Goal: Complete application form: Complete application form

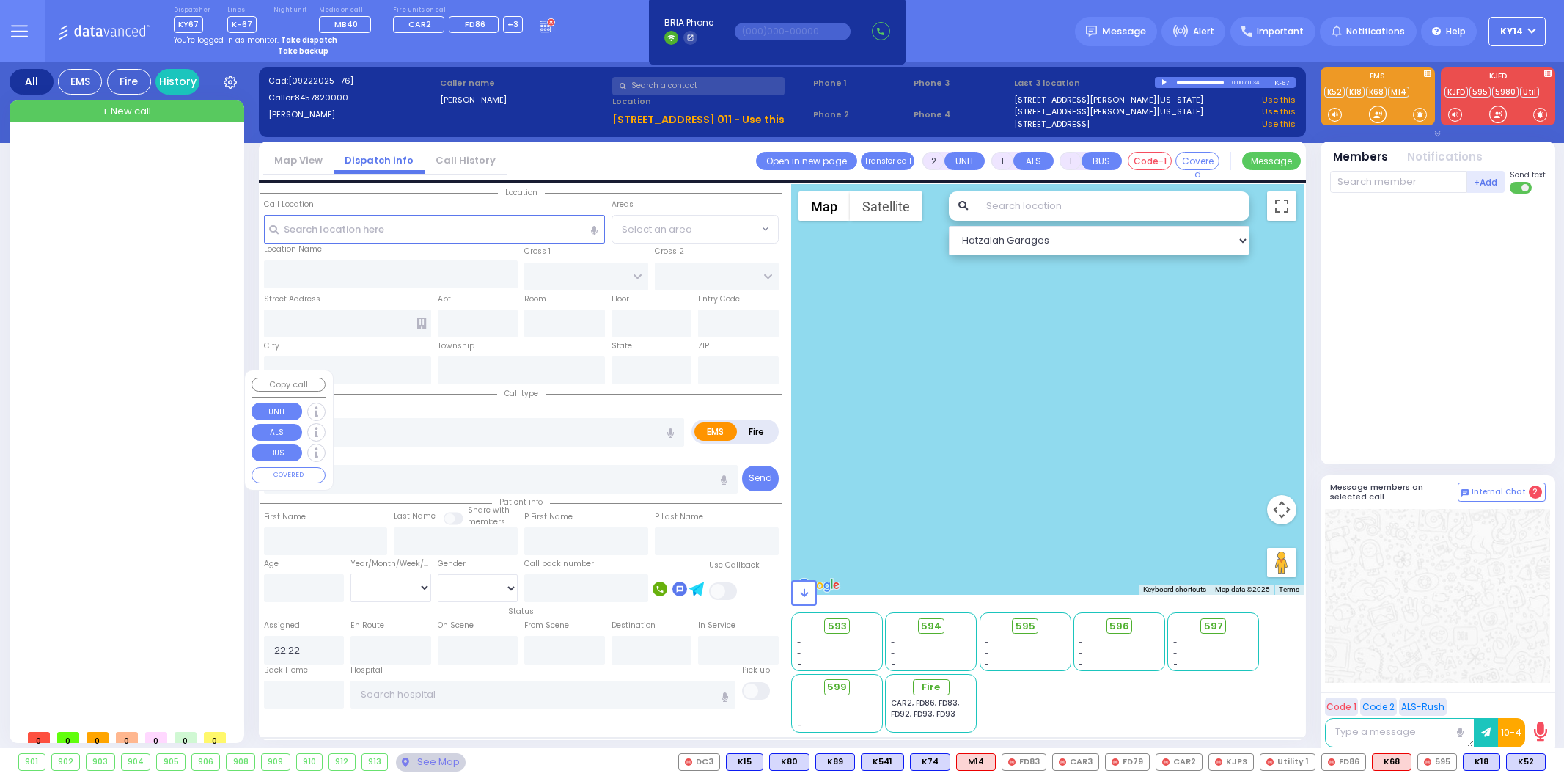
select select
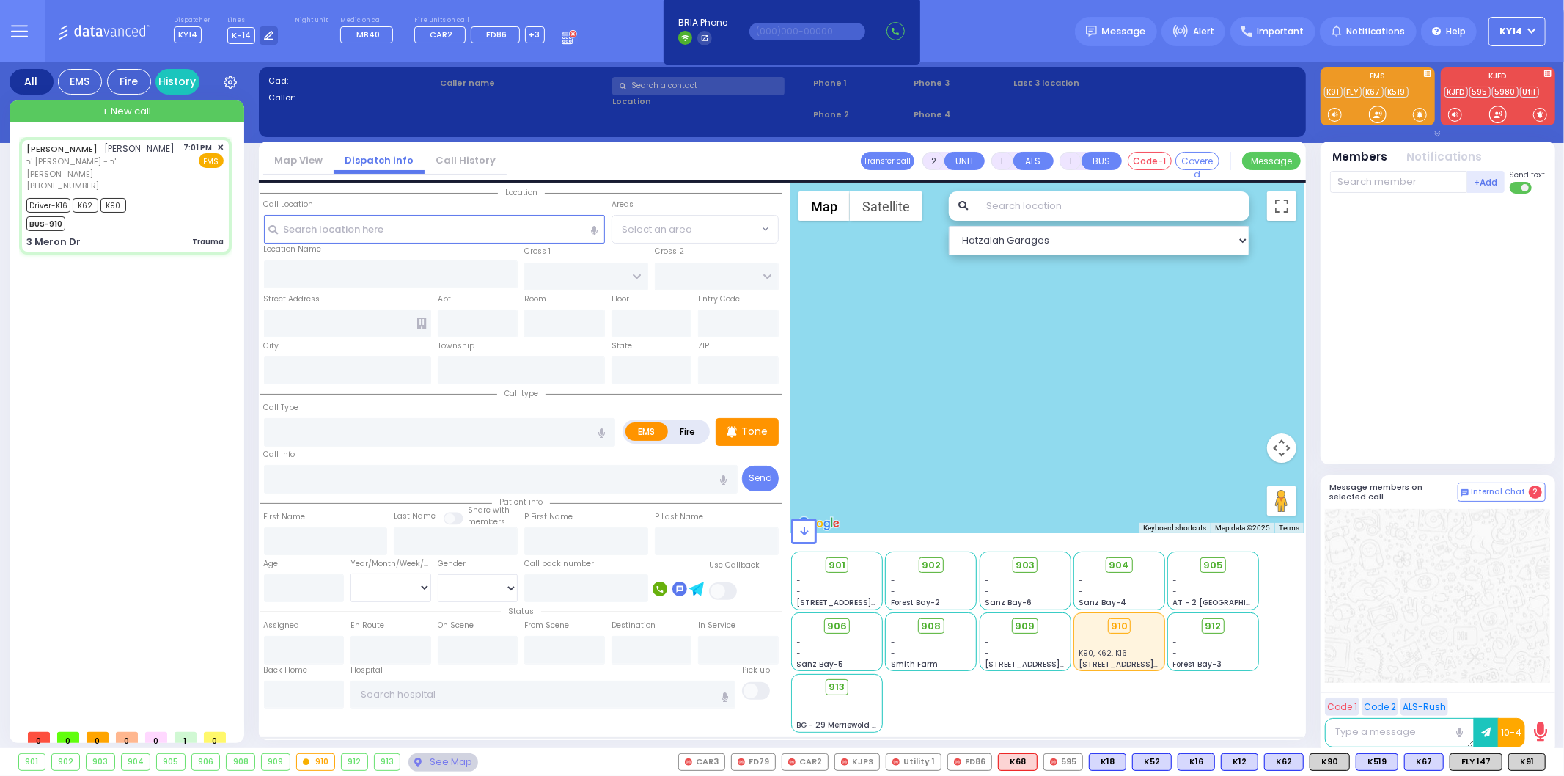
type input "6"
select select
type input "Trauma"
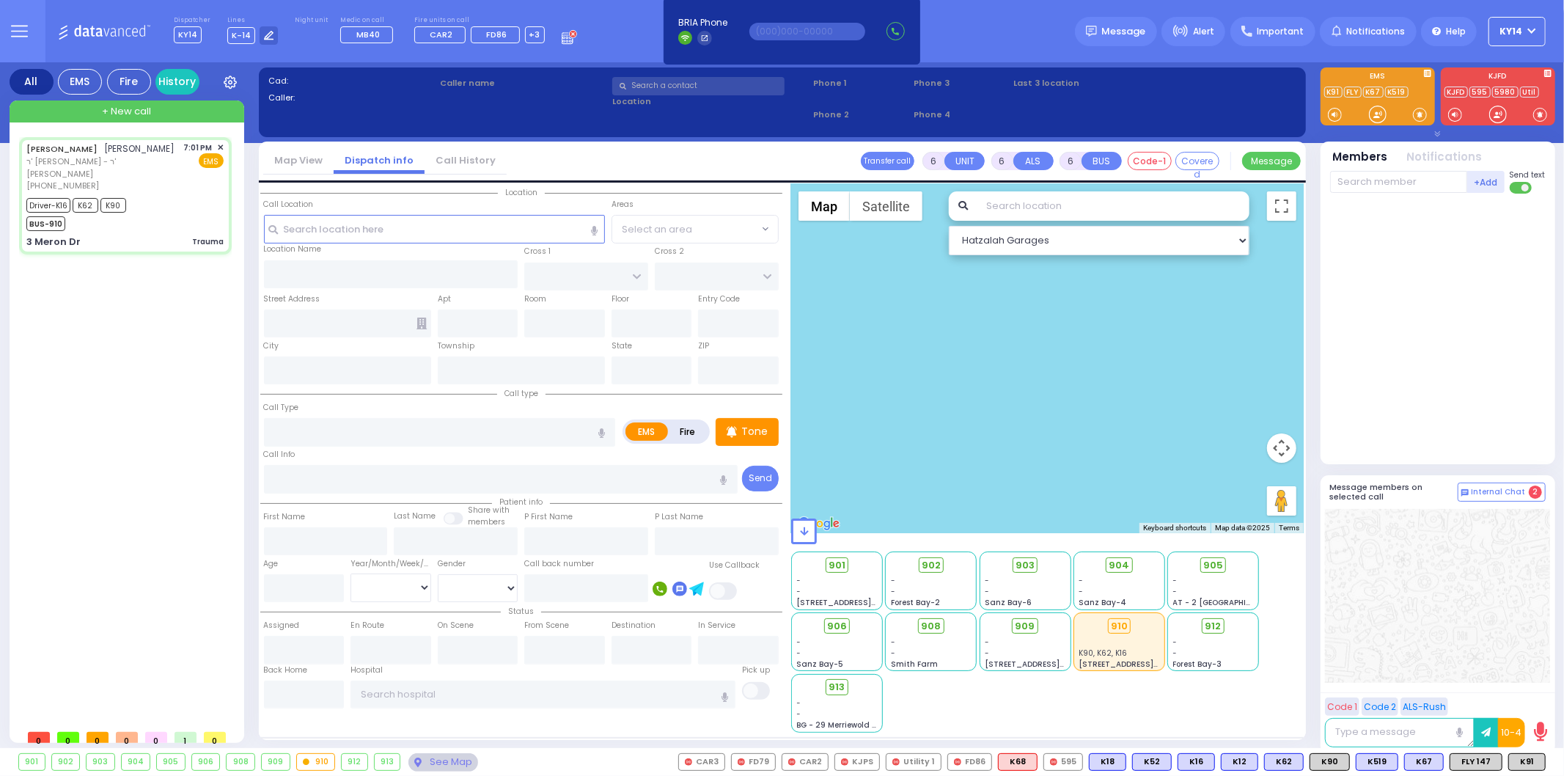
radio input "true"
type input "JOEL"
type input "TEITELBAUM"
type input "Unknown"
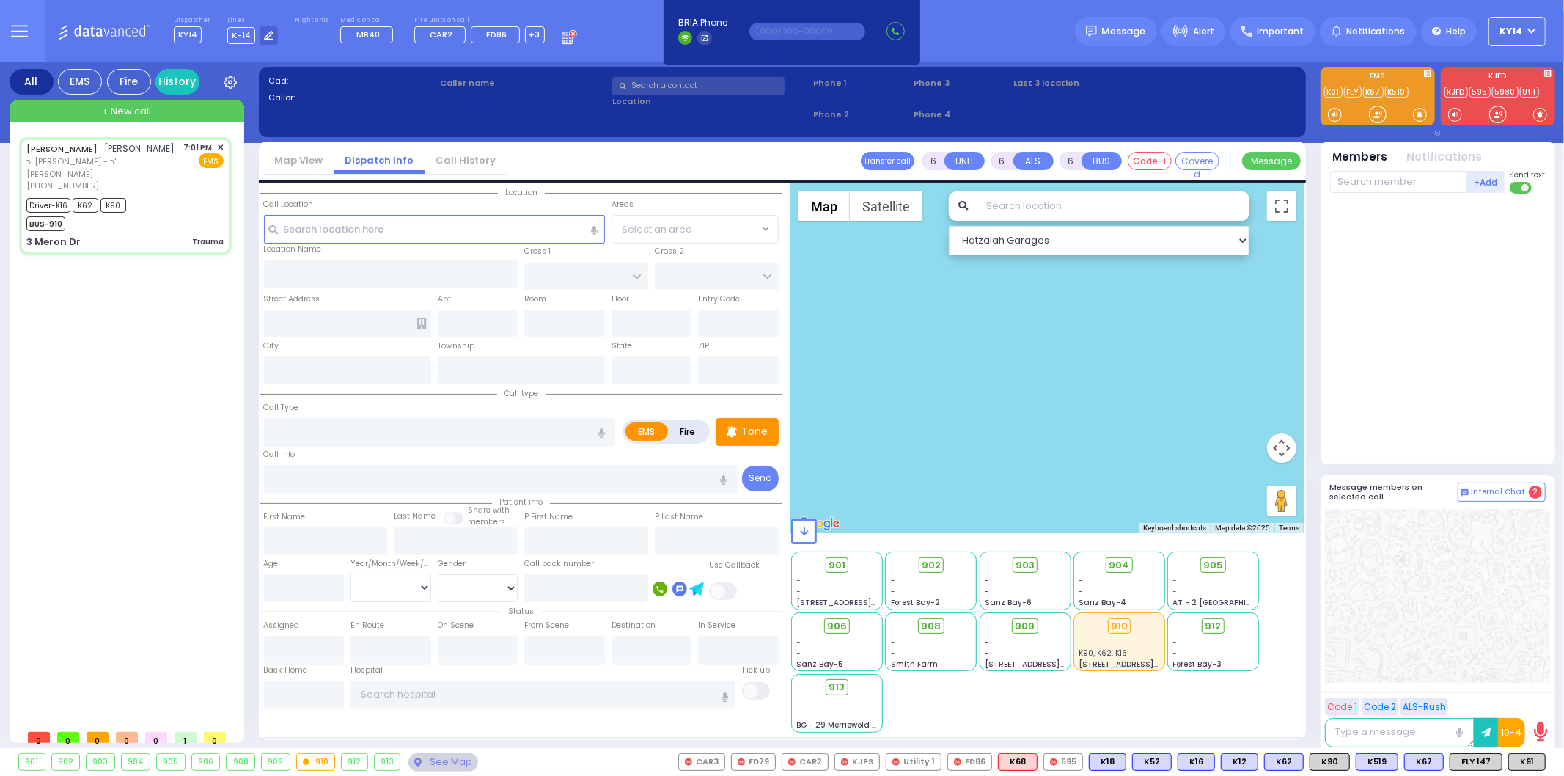
select select "Year"
type input "19:01"
type input "19:02"
type input "19:03"
type input "19:10"
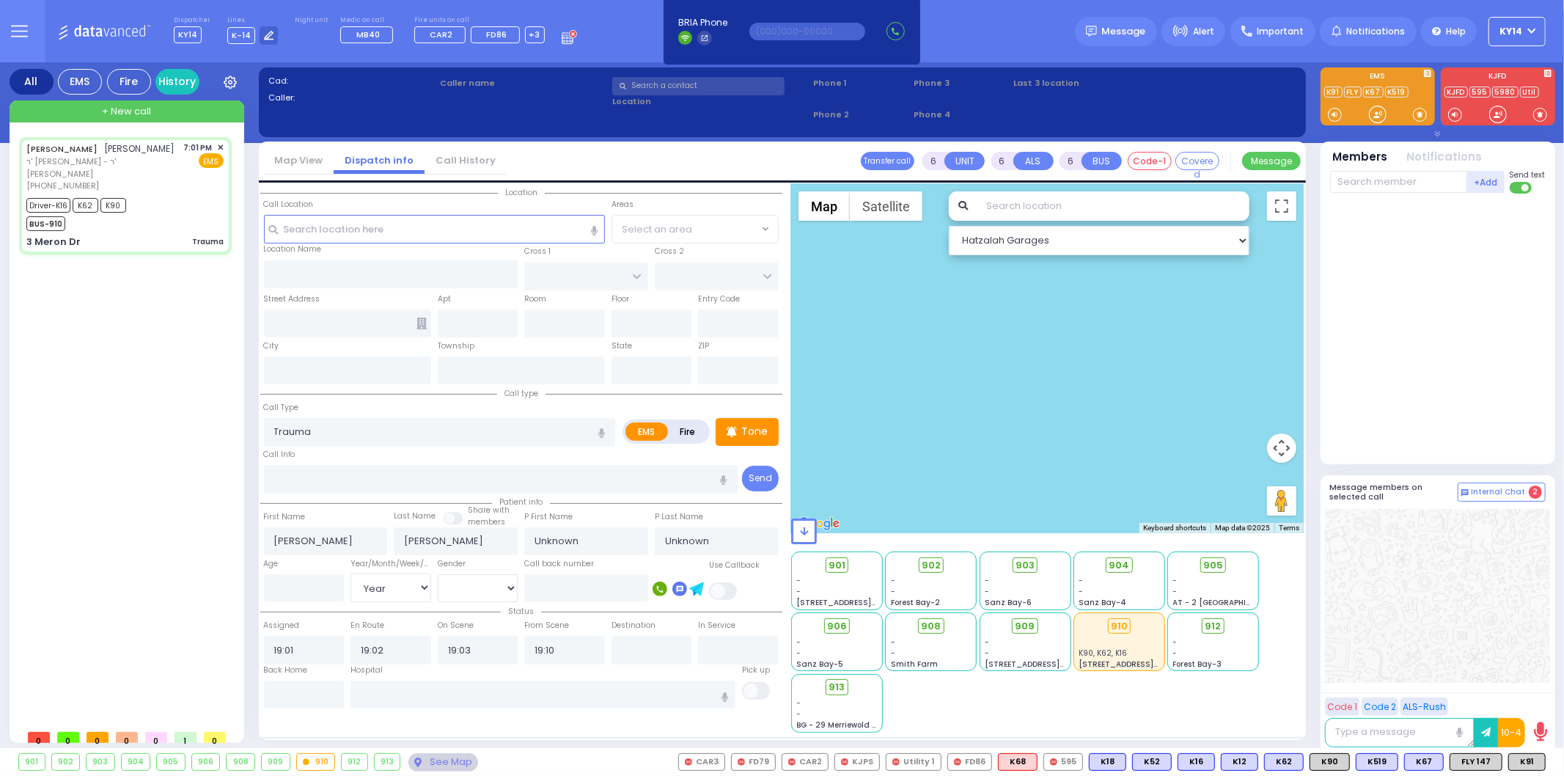
select select "Hatzalah Garages"
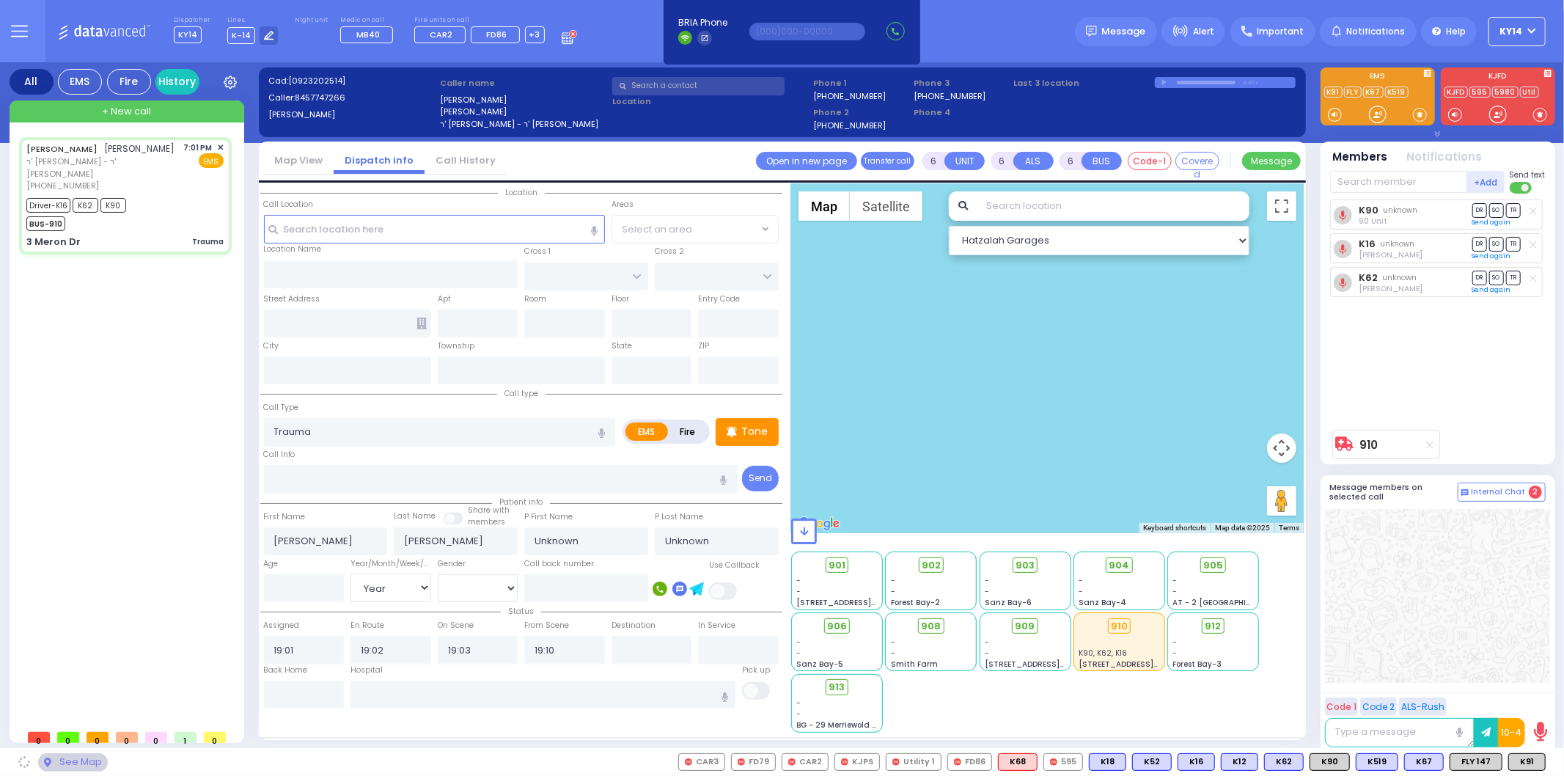
type input "KAHAN DR"
type input "MERON DR"
type input "3 Meron Dr"
type input "Kiryas Joel"
type input "New York"
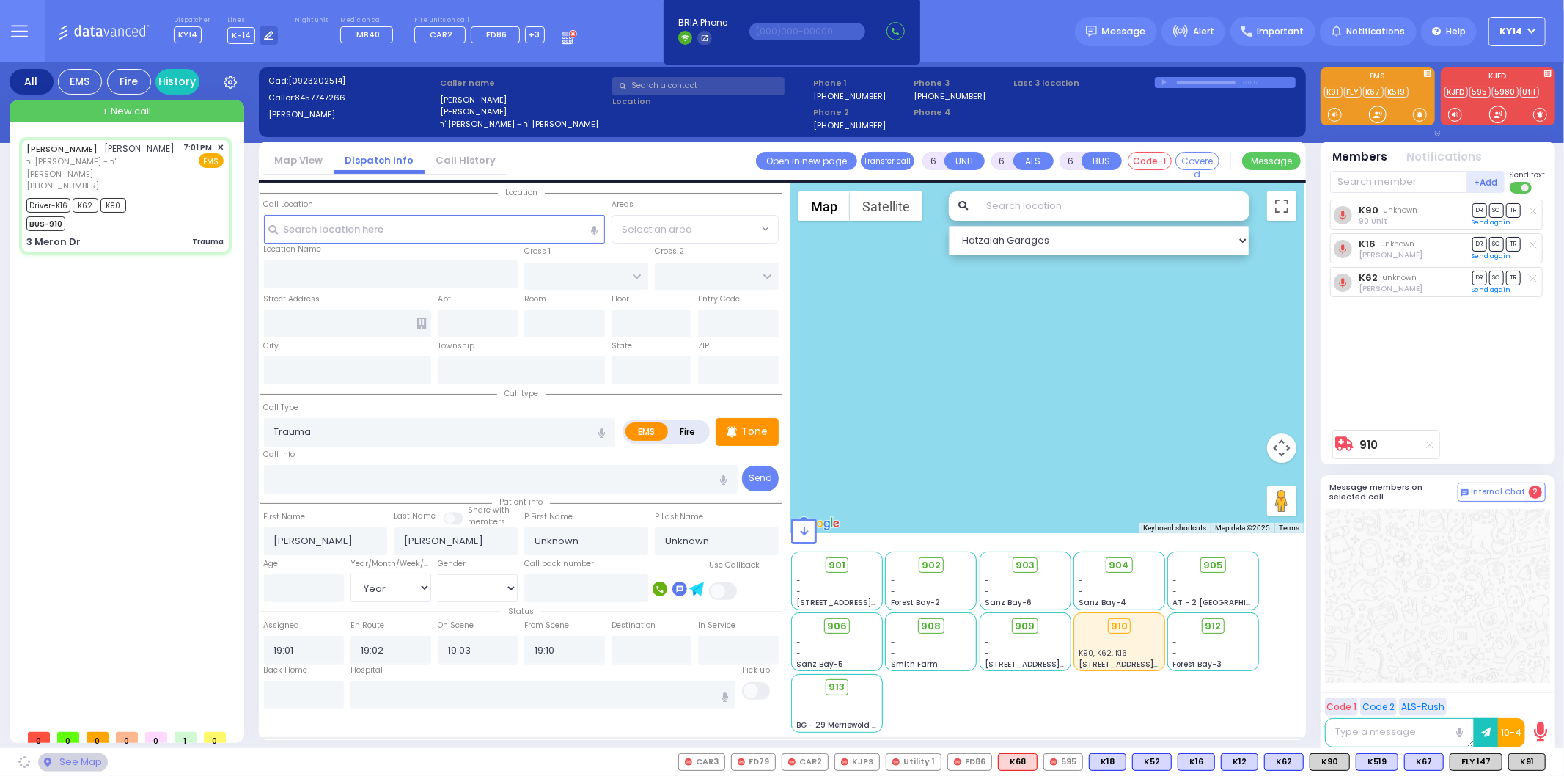
type input "10950"
select select
radio input "true"
select select "Year"
select select "Hatzalah Garages"
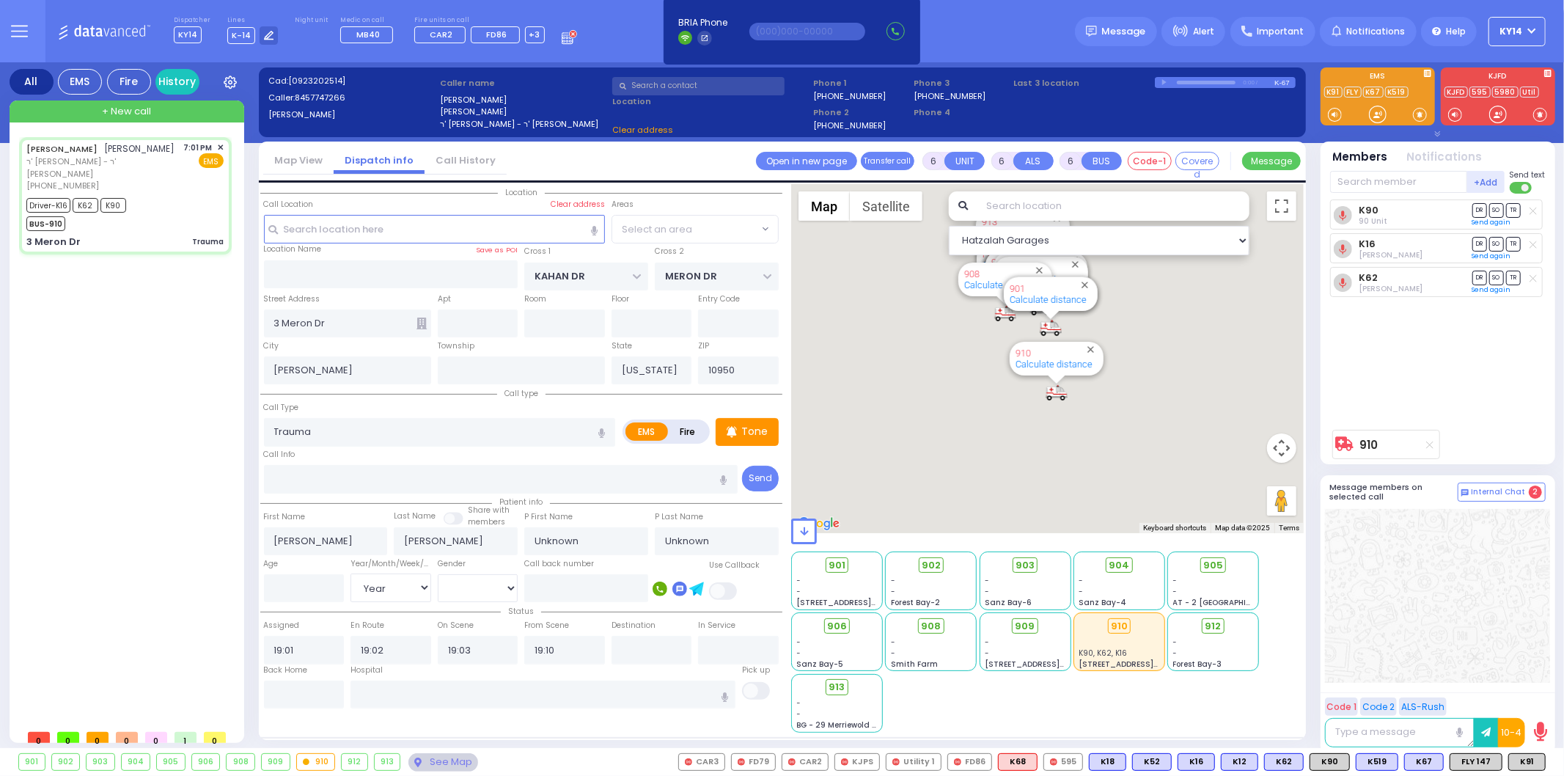
select select "SECTION 4"
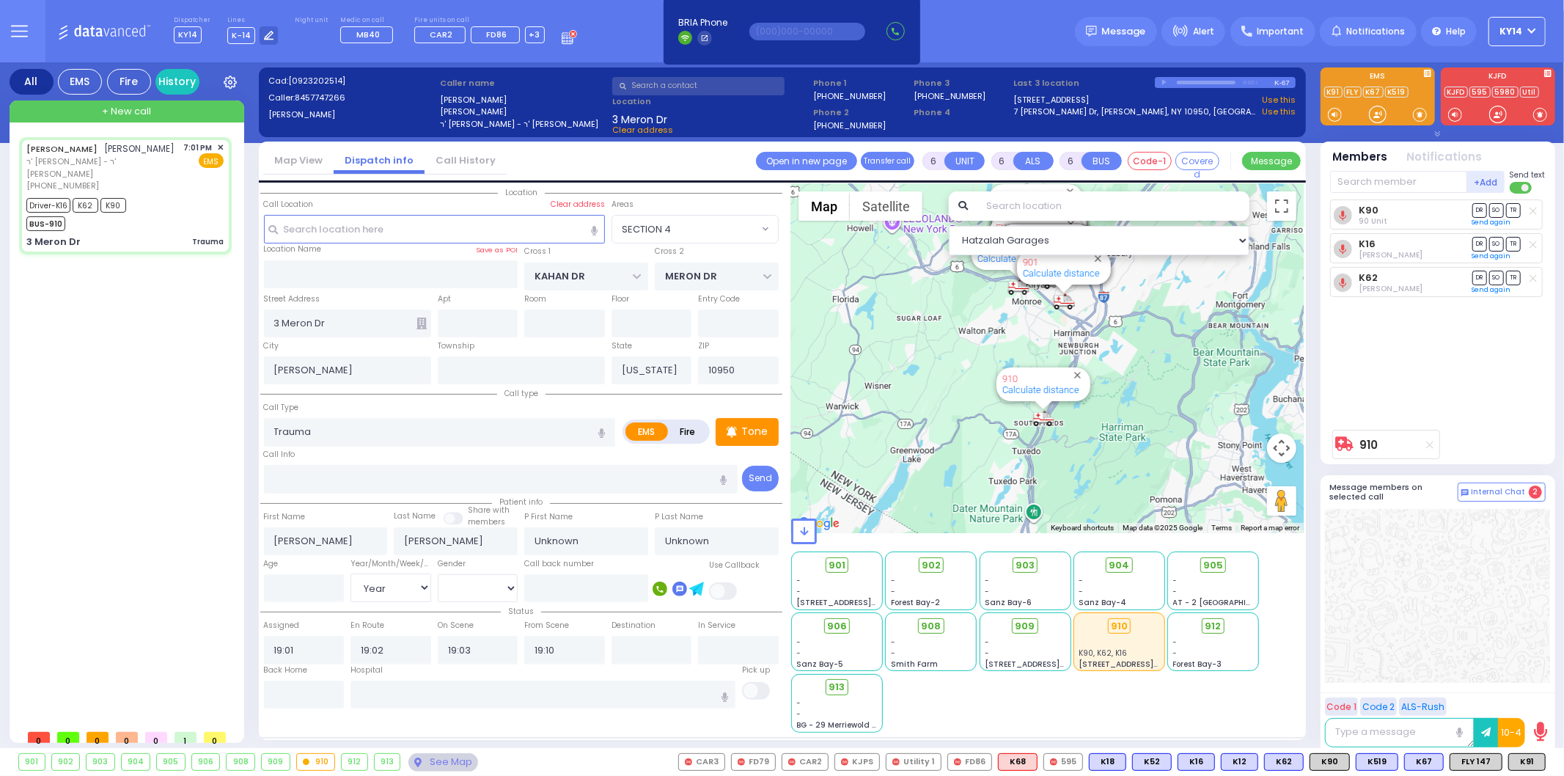
select select
radio input "true"
type input "Jacob"
type input "Teitelbaum"
type input "8"
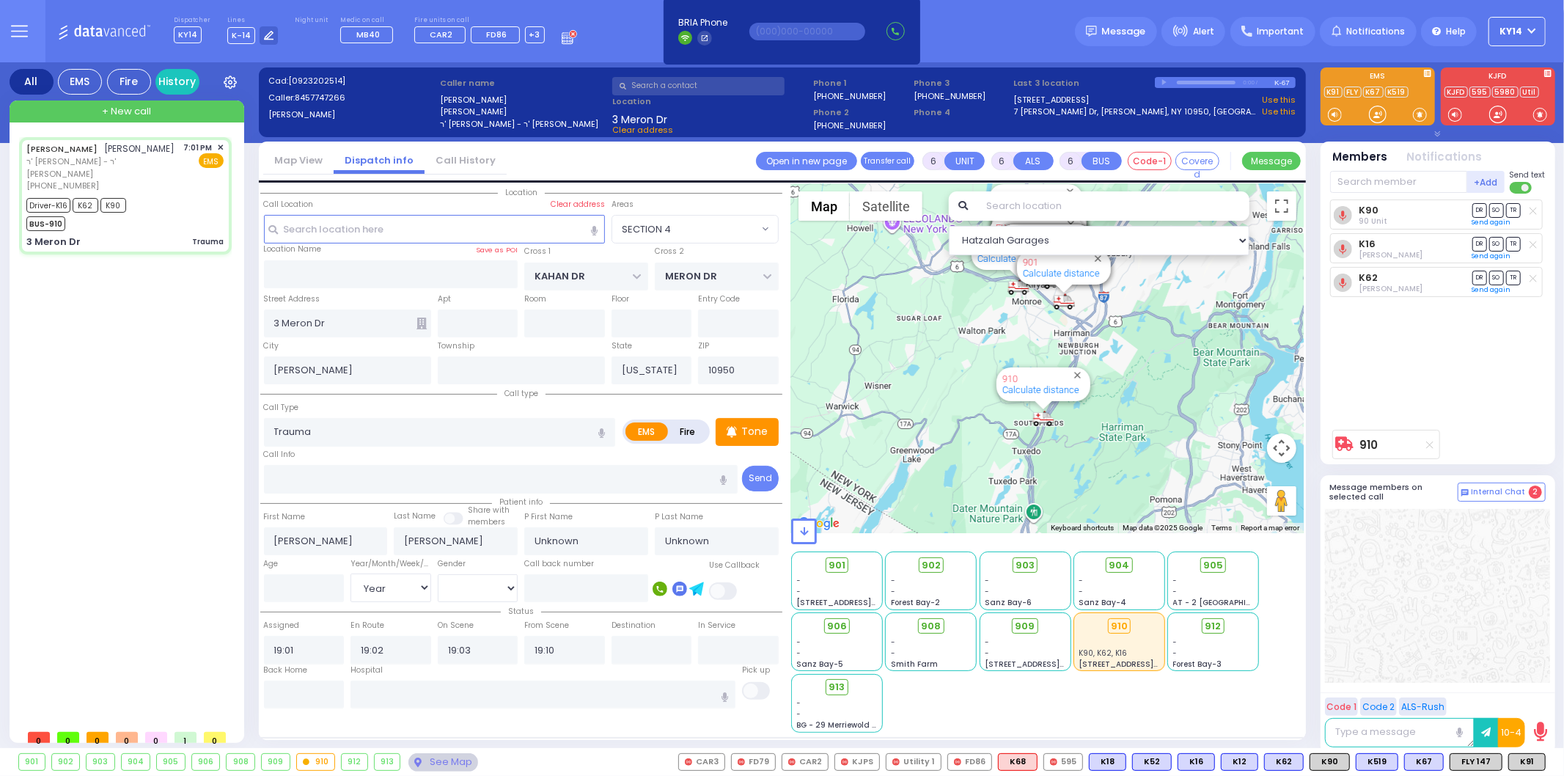
select select "Month"
select select "[DEMOGRAPHIC_DATA]"
select select "Hatzalah Garages"
select select "SECTION 4"
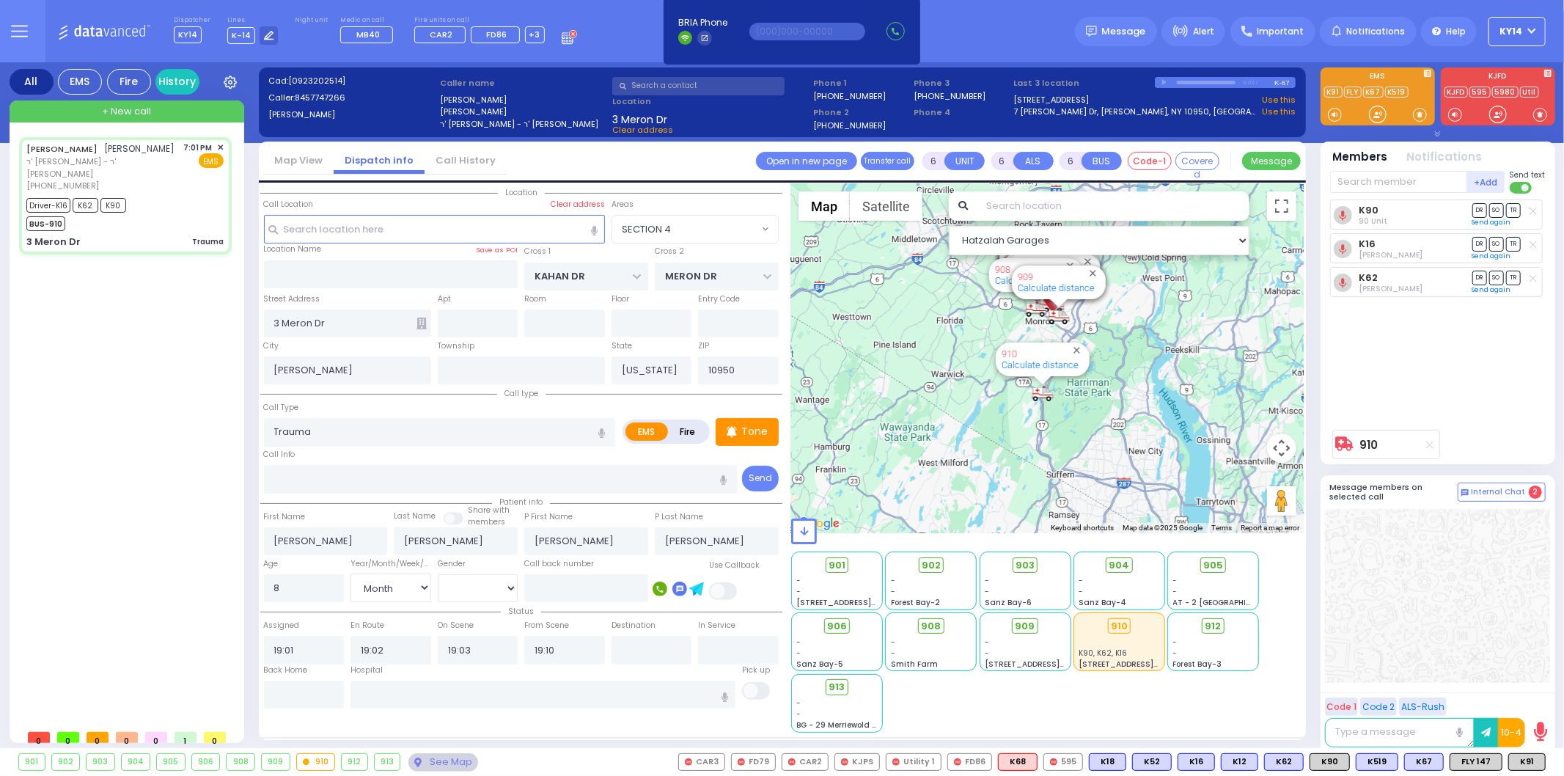
select select
radio input "true"
select select "Month"
select select "[DEMOGRAPHIC_DATA]"
select select "Hatzalah Garages"
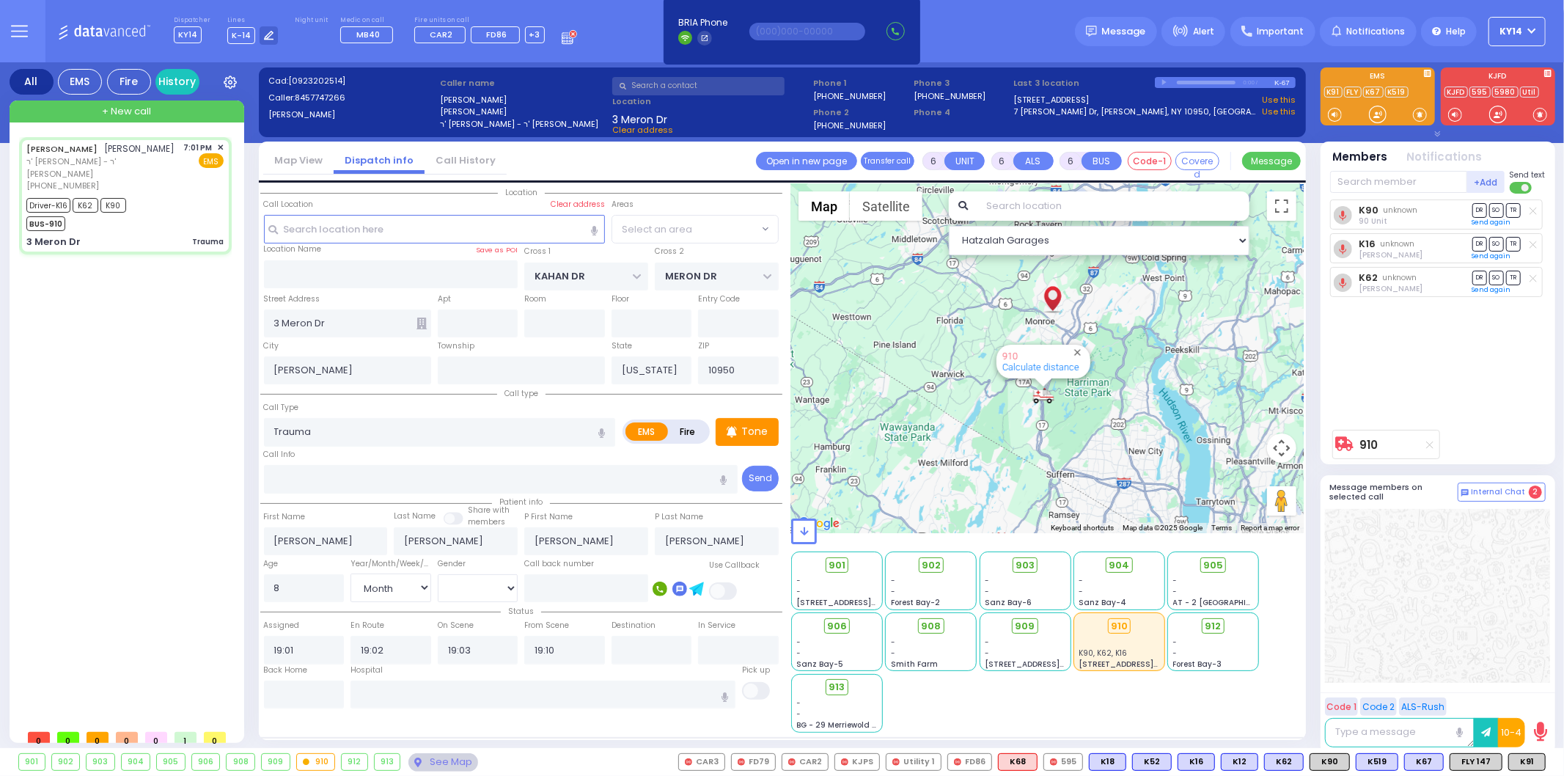
select select "SECTION 4"
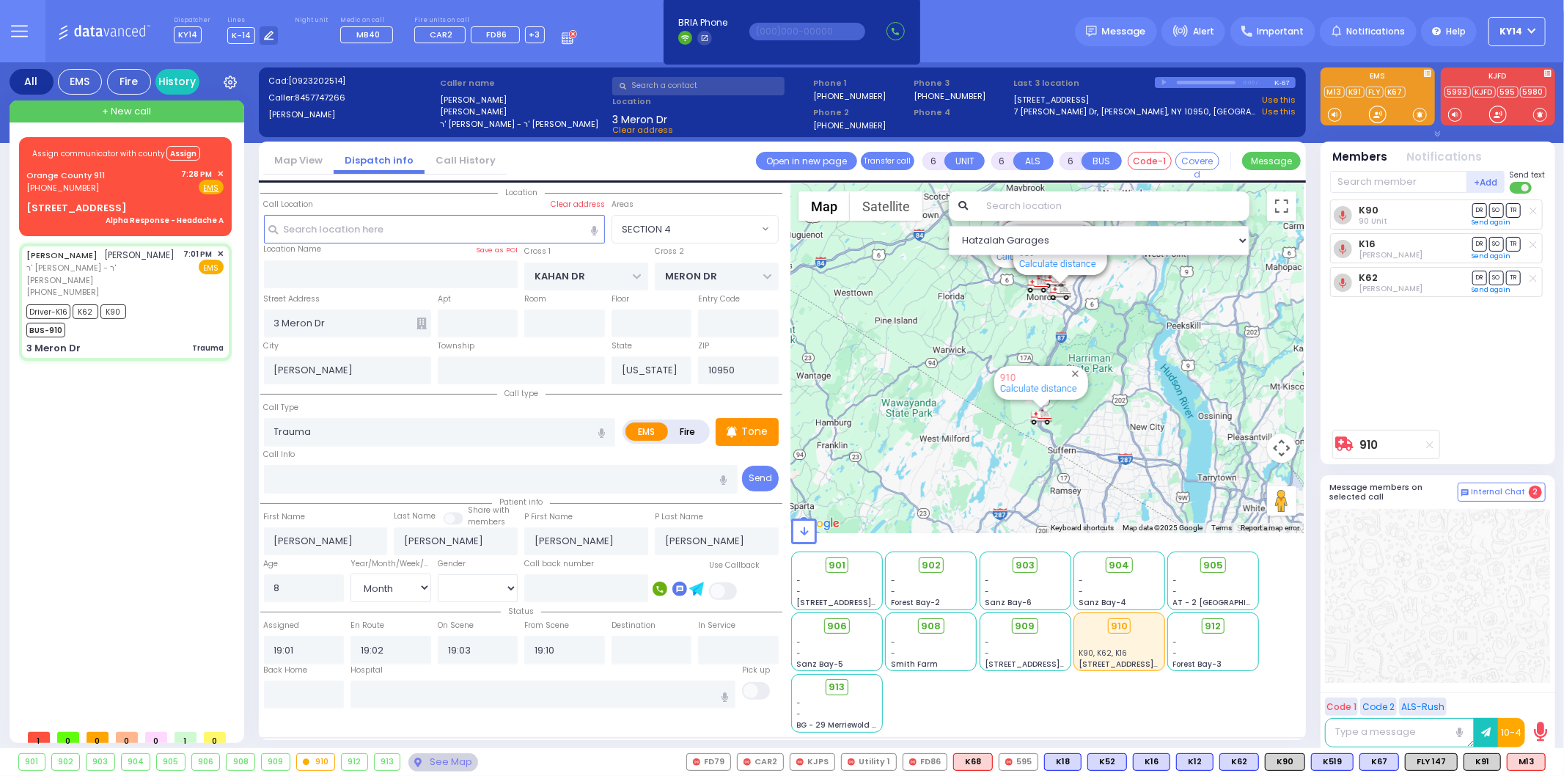
select select
radio input "true"
select select "Month"
select select "[DEMOGRAPHIC_DATA]"
select select "Hatzalah Garages"
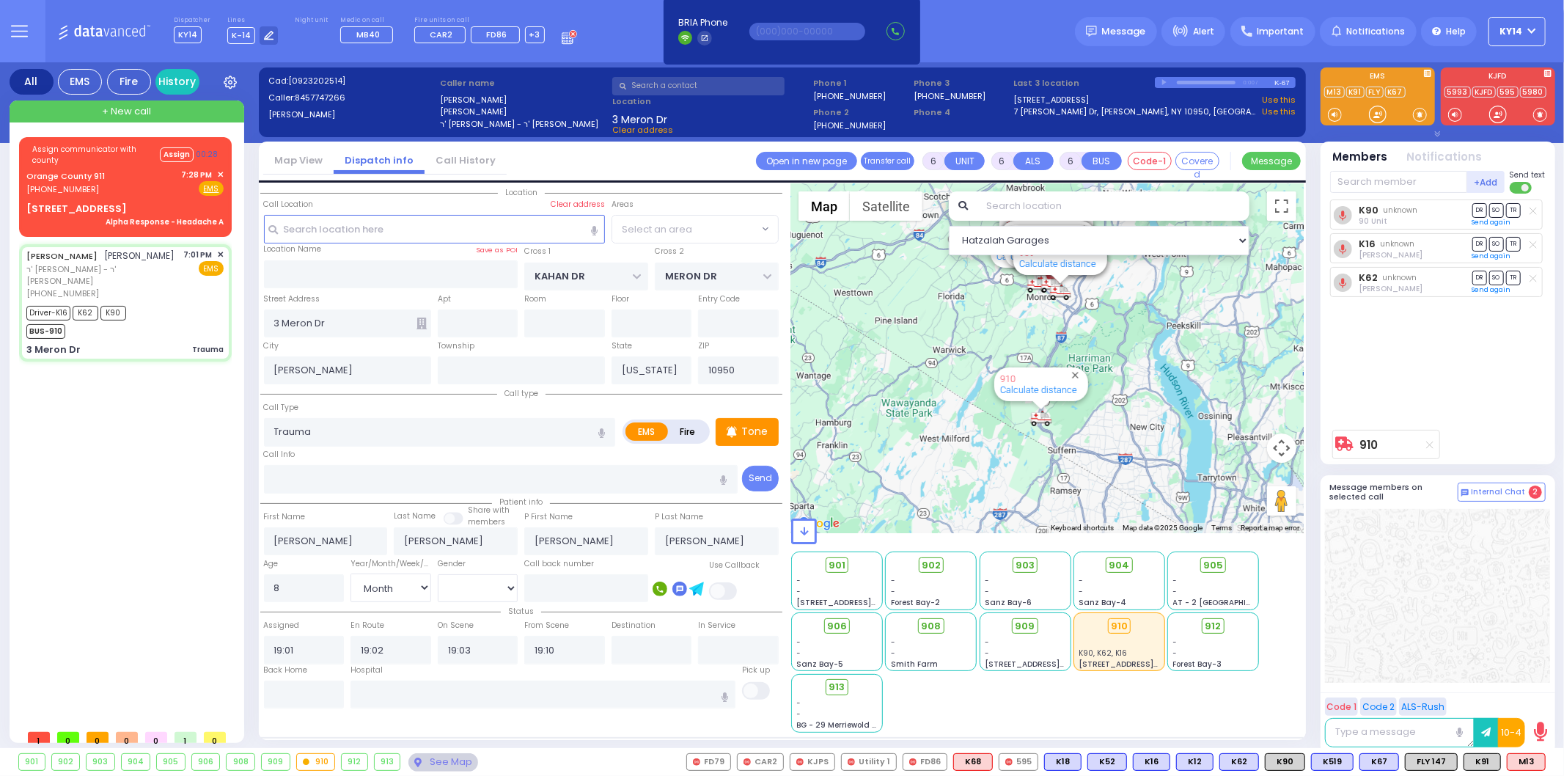
select select "SECTION 4"
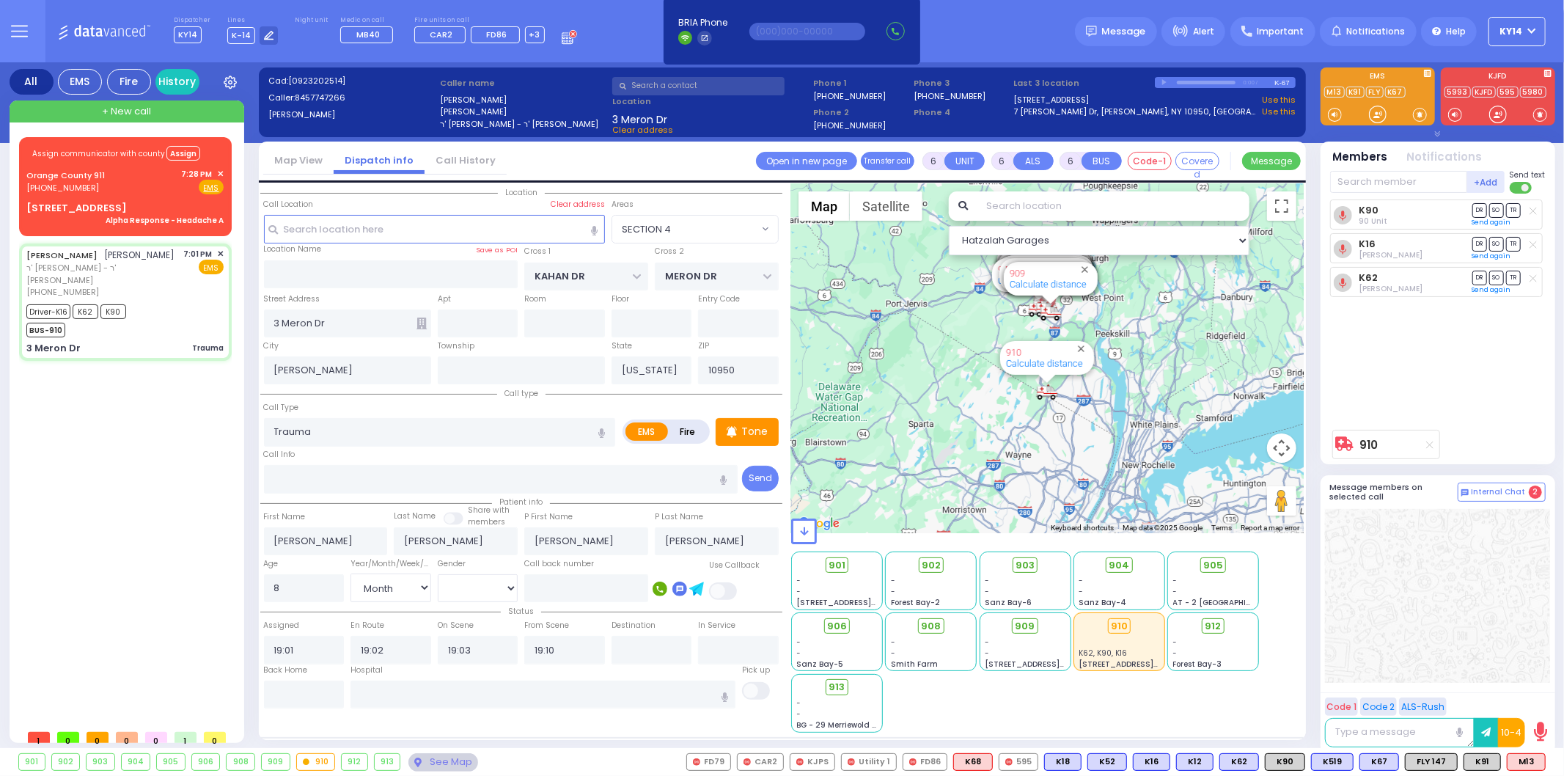
select select
radio input "true"
select select "Month"
select select "[DEMOGRAPHIC_DATA]"
select select "Hatzalah Garages"
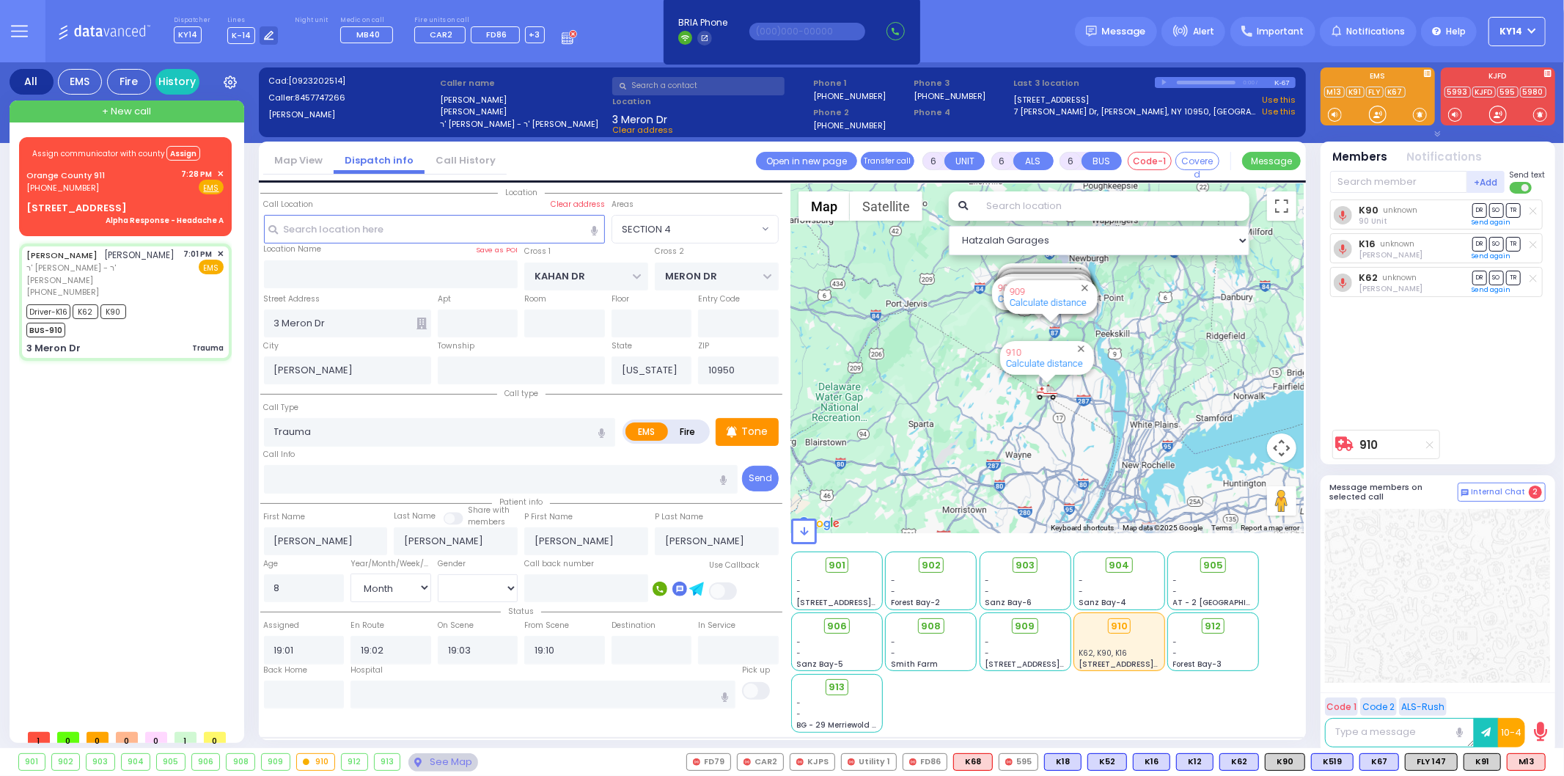
select select "SECTION 4"
select select
radio input "true"
select select "Month"
select select "[DEMOGRAPHIC_DATA]"
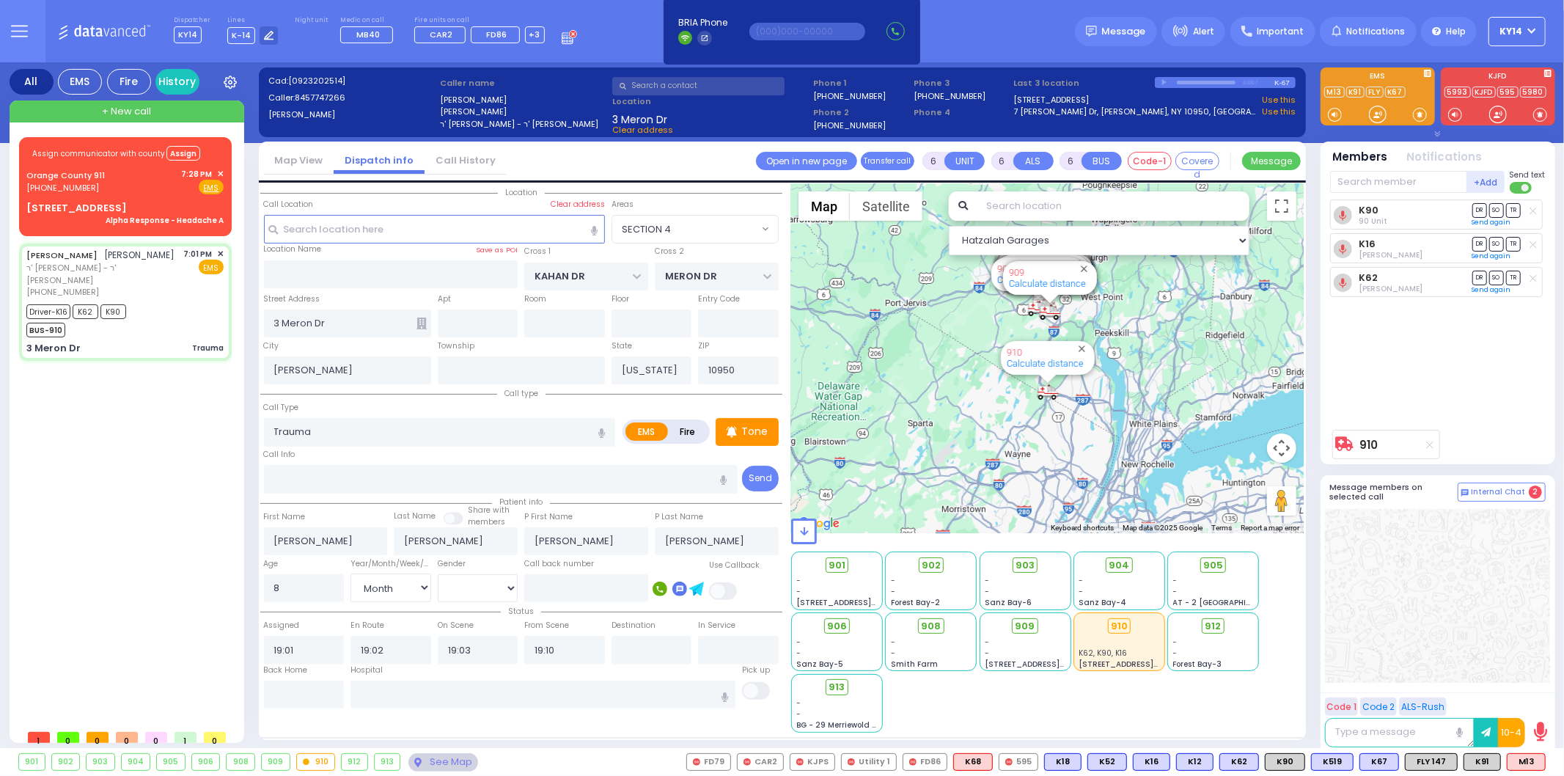
type input "Valley Hospital 4 Valley Health Plaza Paramus Paramus"
select select "Hatzalah Garages"
select select "SECTION 4"
select select
radio input "true"
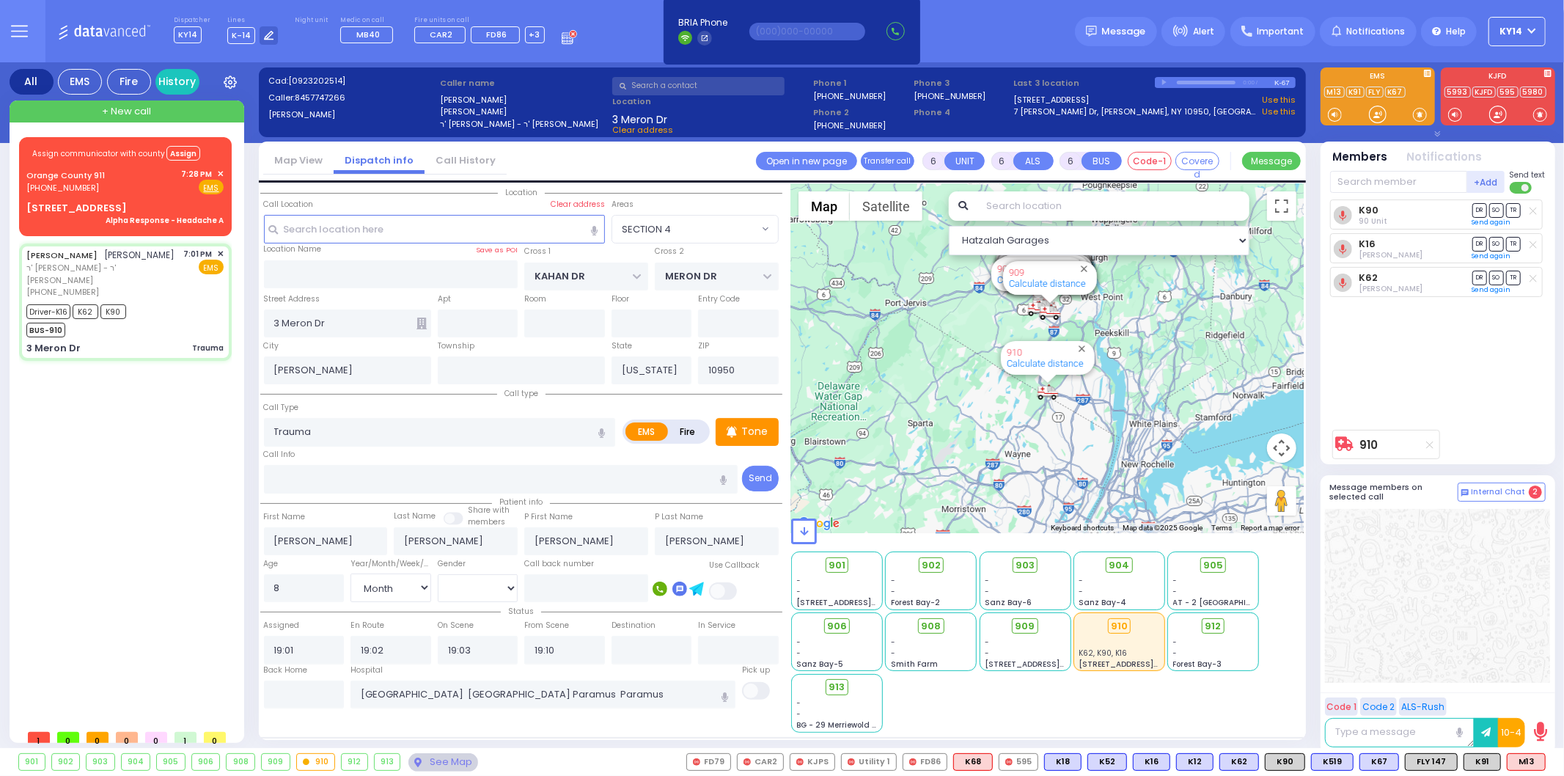
select select "Month"
select select "[DEMOGRAPHIC_DATA]"
select select "Hatzalah Garages"
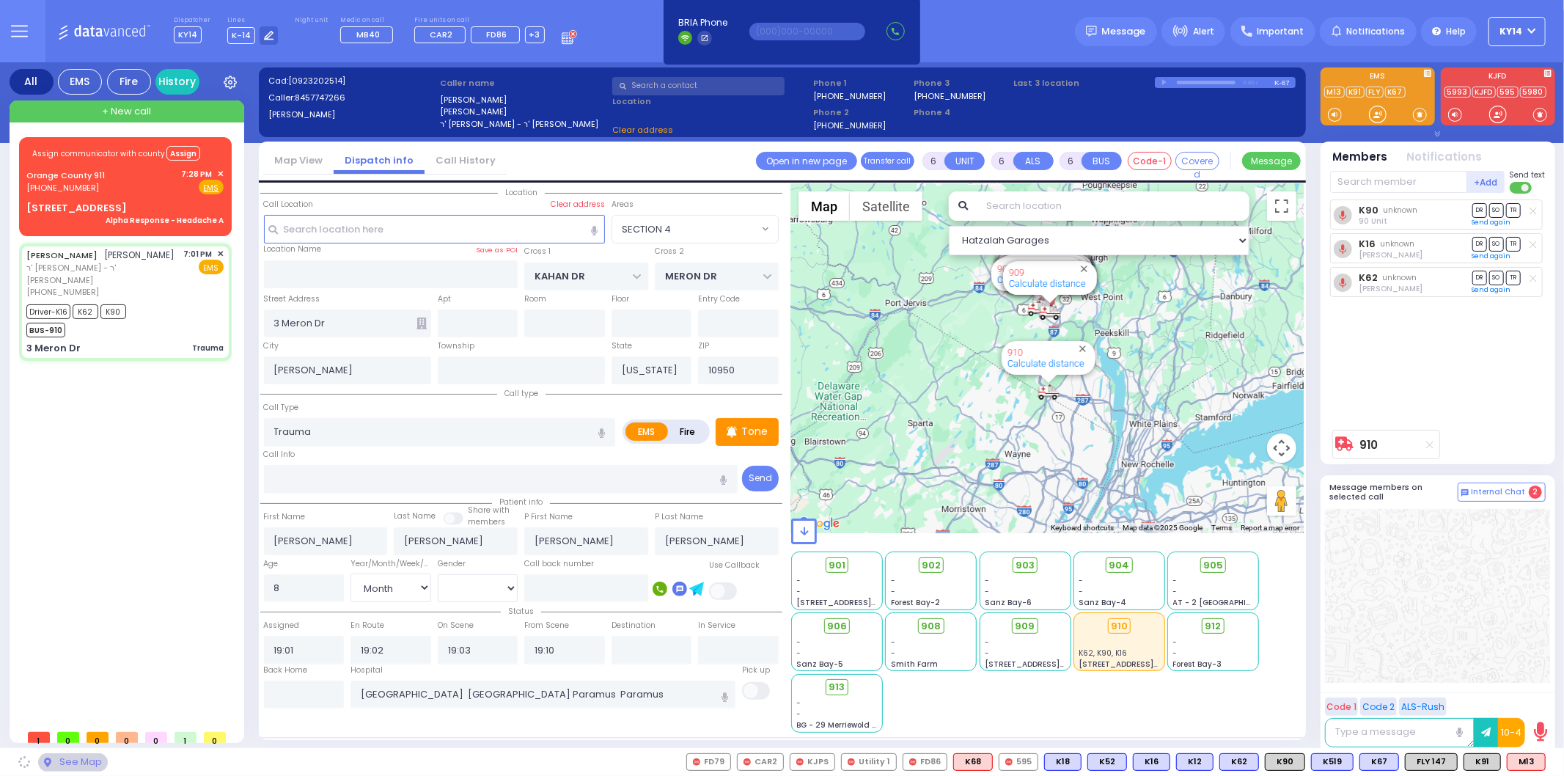
select select "SECTION 4"
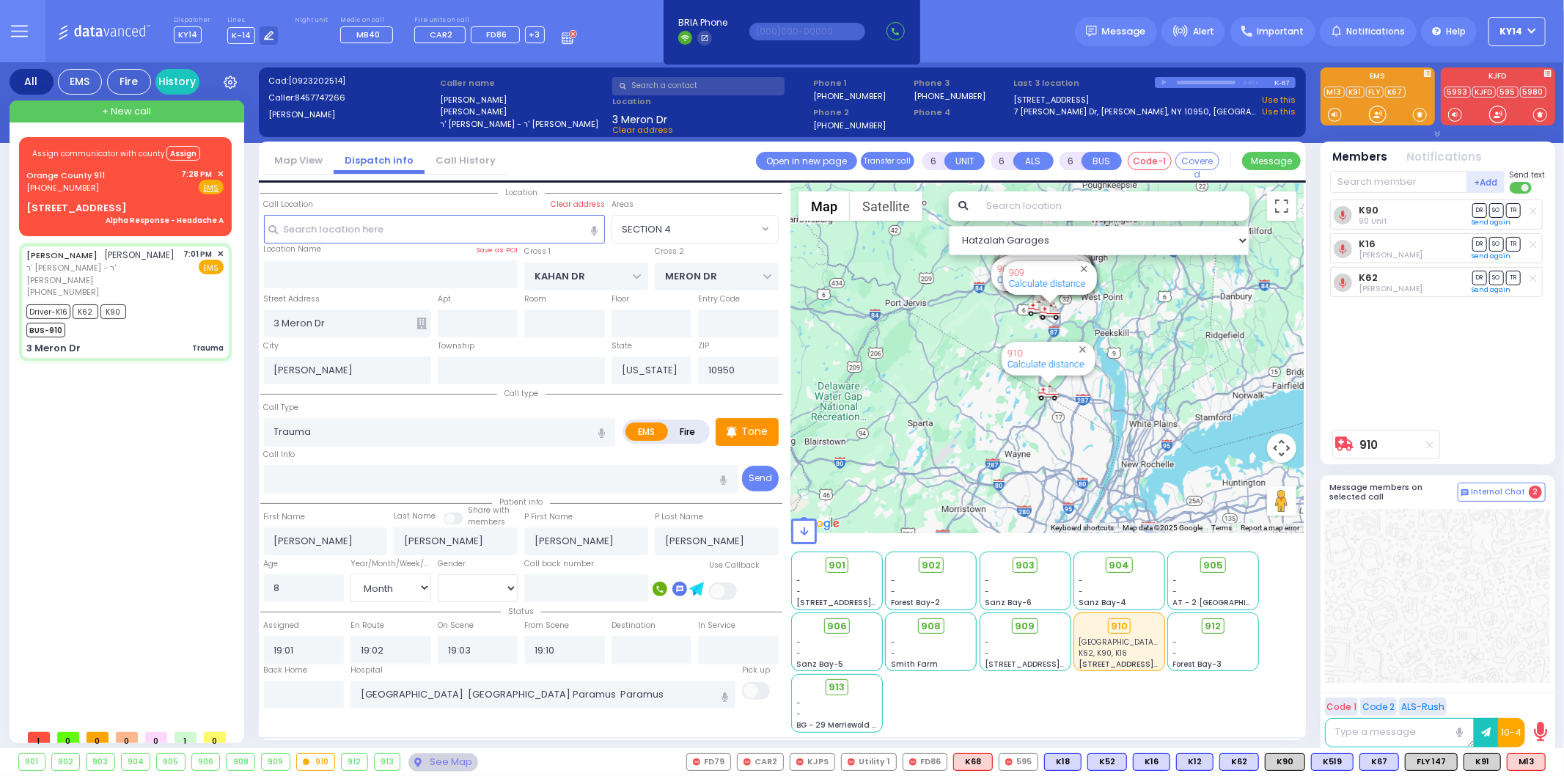
select select
radio input "true"
select select "Month"
select select "[DEMOGRAPHIC_DATA]"
select select "Hatzalah Garages"
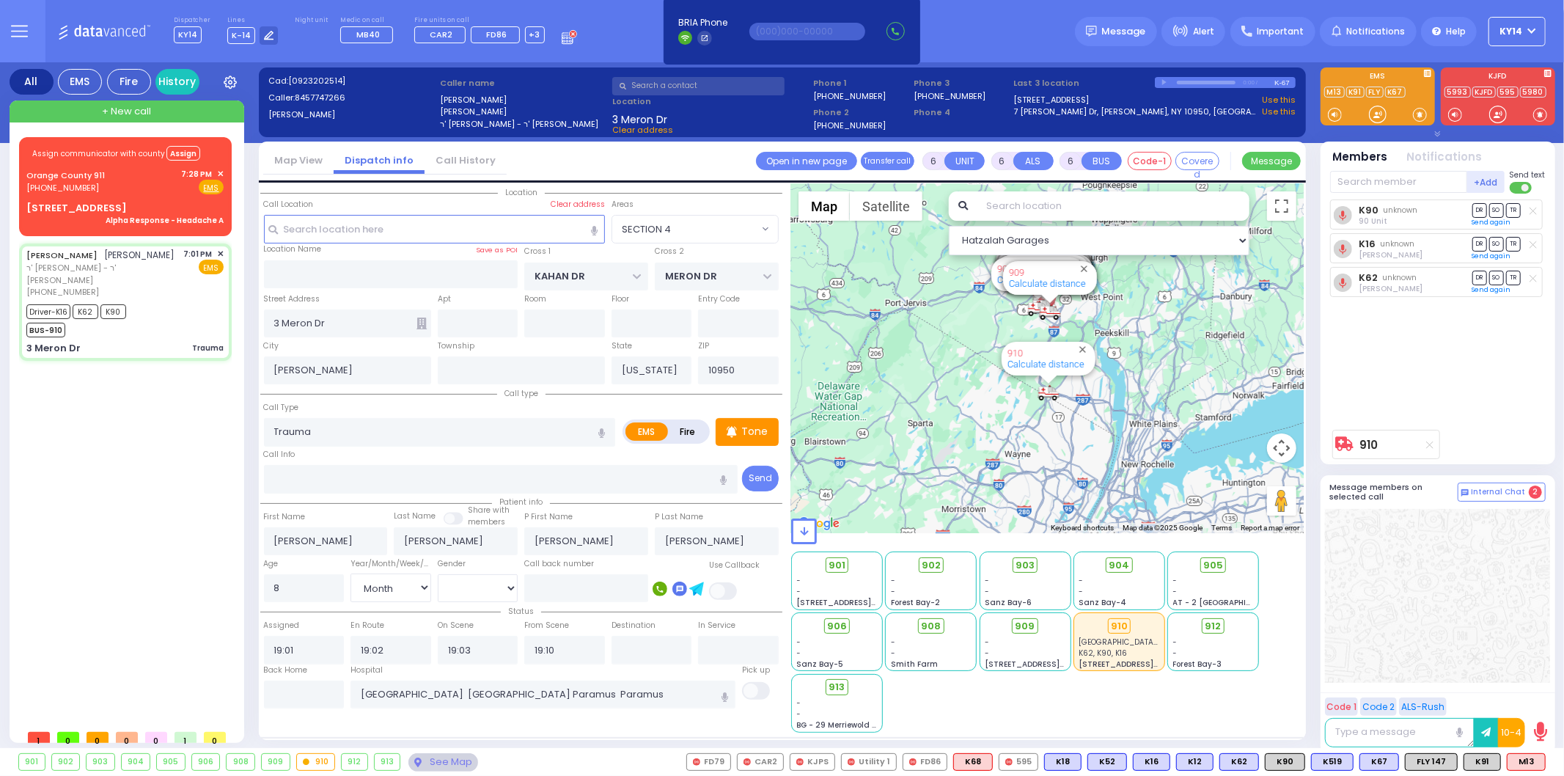
select select "SECTION 4"
select select
radio input "true"
select select "Month"
select select "[DEMOGRAPHIC_DATA]"
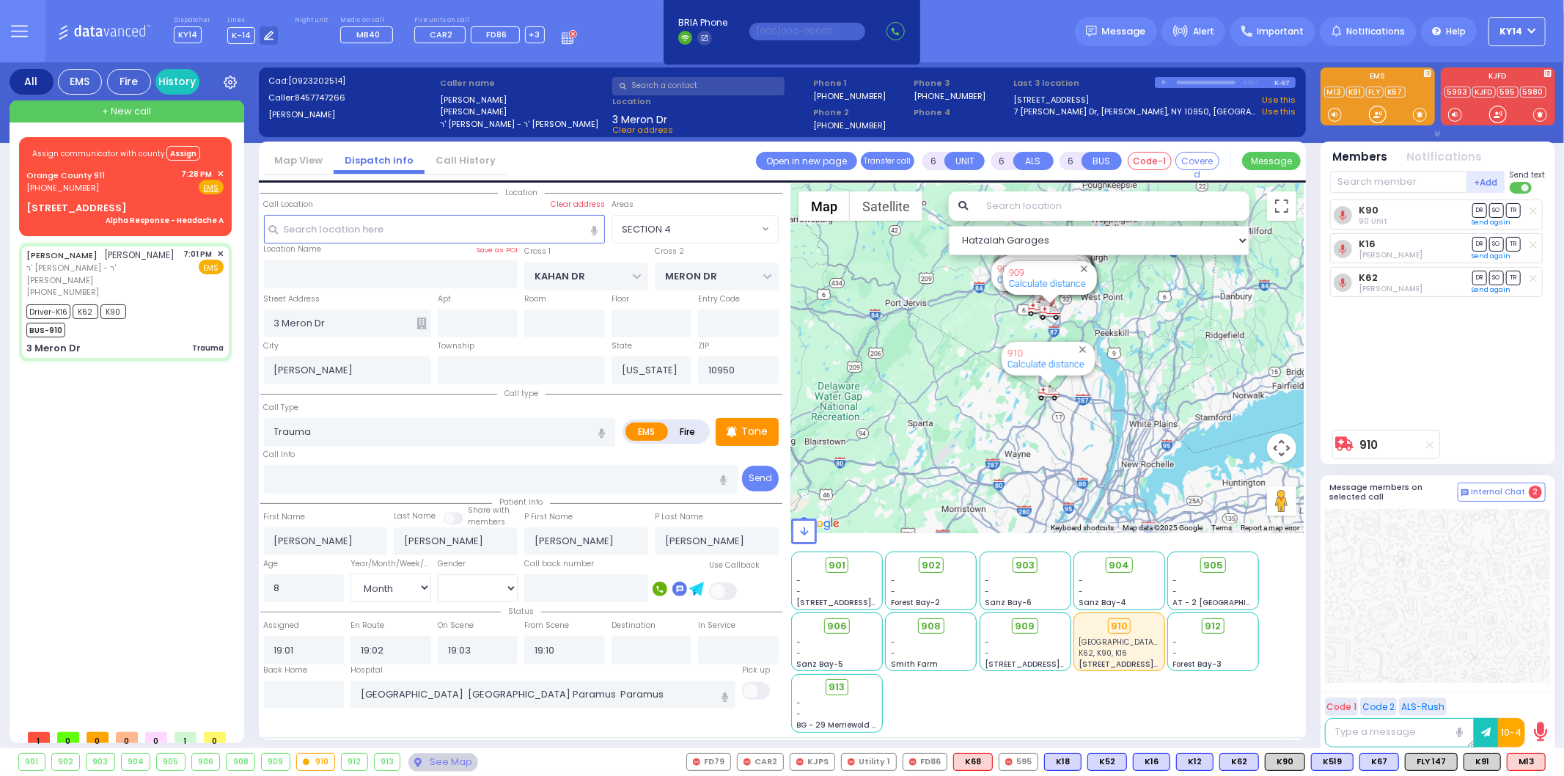
select select "Hatzalah Garages"
select select "SECTION 4"
